Goal: Transaction & Acquisition: Purchase product/service

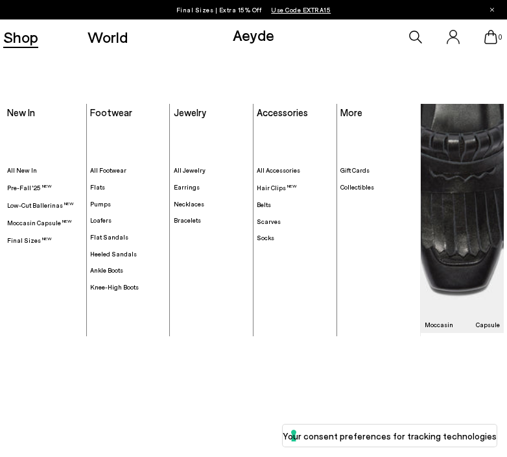
click at [12, 34] on link "Shop" at bounding box center [20, 37] width 35 height 16
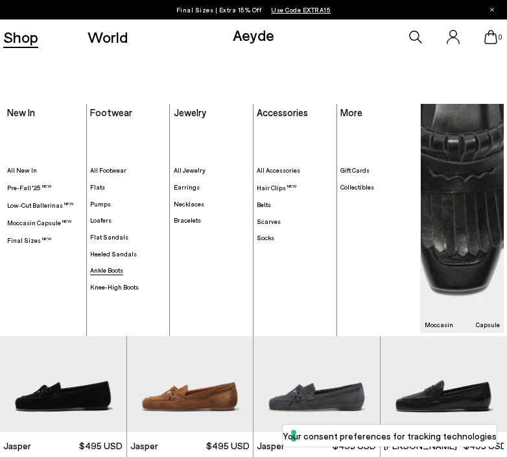
scroll to position [529, 0]
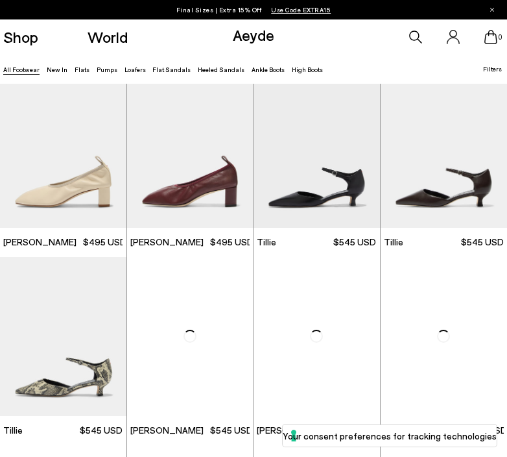
scroll to position [1899, 0]
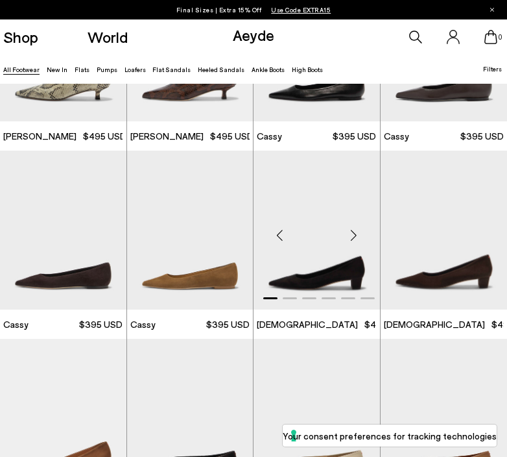
scroll to position [3015, 0]
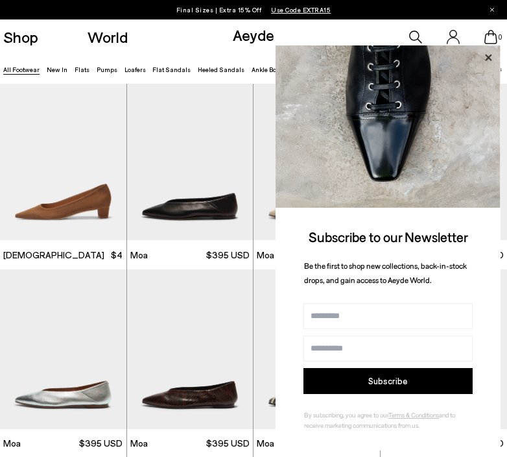
click at [489, 54] on icon at bounding box center [488, 57] width 17 height 17
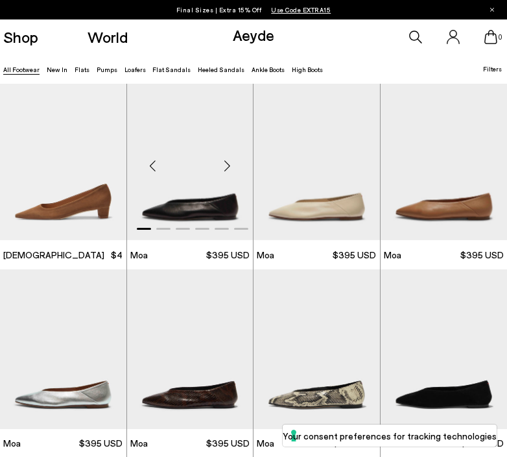
click at [225, 160] on div "Next slide" at bounding box center [227, 166] width 39 height 39
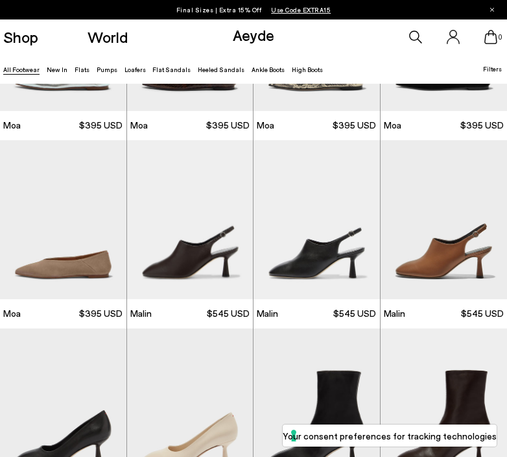
scroll to position [3489, 0]
